Goal: Task Accomplishment & Management: Complete application form

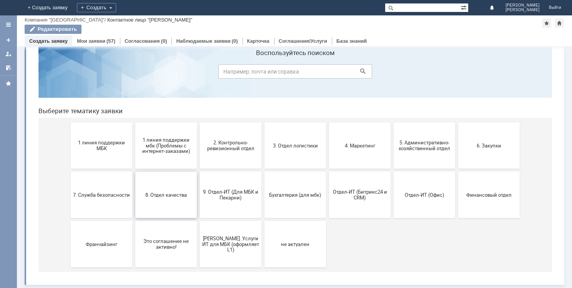
scroll to position [25, 0]
click at [116, 7] on div "Создать" at bounding box center [96, 7] width 39 height 9
click at [137, 23] on link "Заявка" at bounding box center [107, 22] width 58 height 9
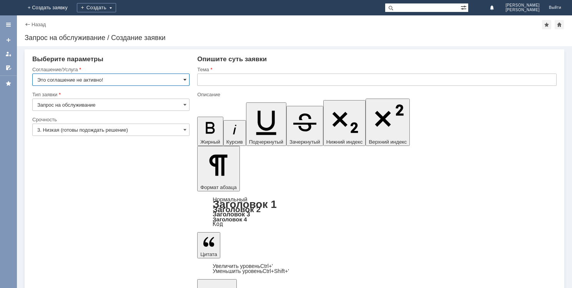
click at [184, 80] on span at bounding box center [184, 80] width 3 height 6
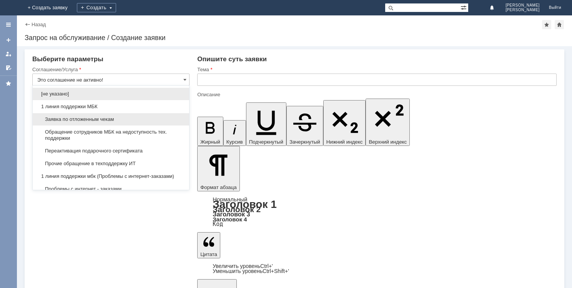
click at [148, 122] on div "Заявка по отложенным чекам" at bounding box center [111, 119] width 156 height 12
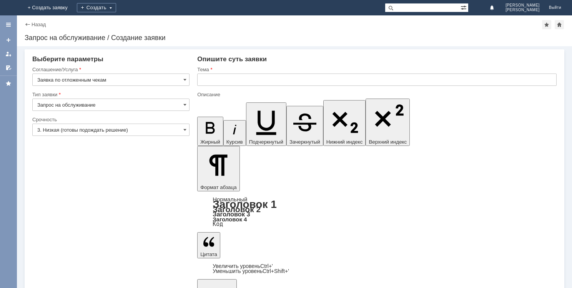
type input "Заявка по отложенным чекам"
click at [186, 128] on span at bounding box center [184, 129] width 3 height 6
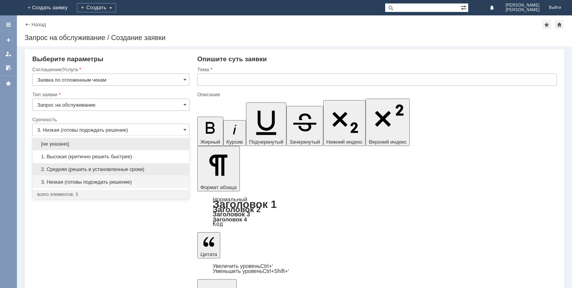
click at [107, 170] on span "2. Средняя (решить в установленные сроки)" at bounding box center [110, 169] width 147 height 6
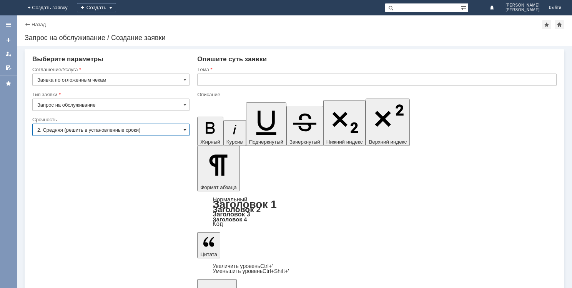
click at [185, 127] on span at bounding box center [184, 129] width 3 height 6
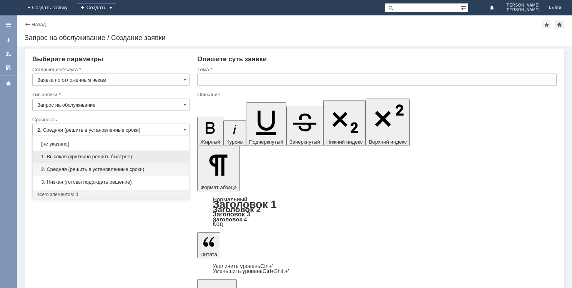
click at [74, 157] on span "1. Высокая (критично решить быстрее)" at bounding box center [110, 156] width 147 height 6
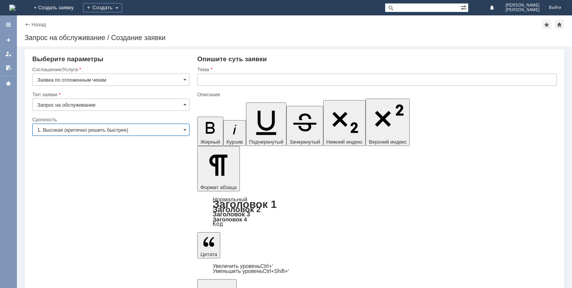
type input "1. Высокая (критично решить быстрее)"
click at [186, 80] on span at bounding box center [184, 80] width 3 height 6
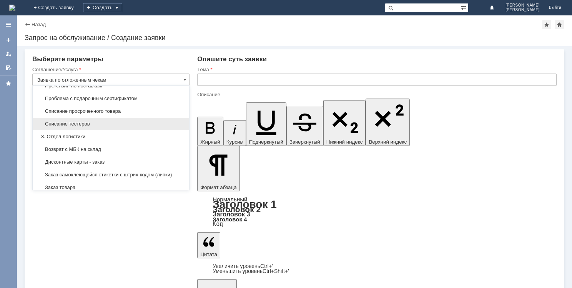
scroll to position [192, 0]
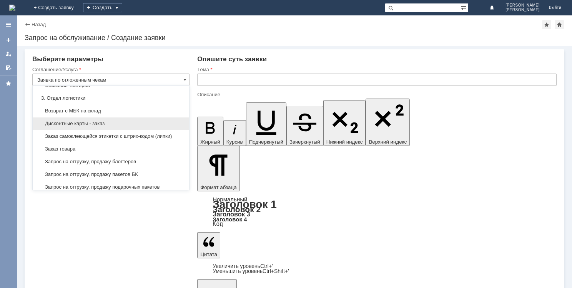
click at [64, 124] on span "Дисконтные карты - заказ" at bounding box center [110, 123] width 147 height 6
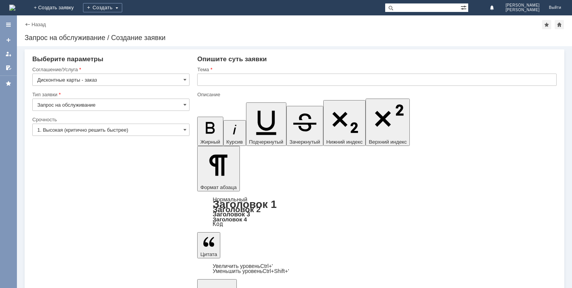
type input "Дисконтные карты - заказ"
click at [206, 81] on input "text" at bounding box center [376, 79] width 359 height 12
click at [122, 8] on div "Создать" at bounding box center [102, 7] width 39 height 9
click at [143, 22] on link "Заявка" at bounding box center [114, 22] width 58 height 9
